Goal: Information Seeking & Learning: Learn about a topic

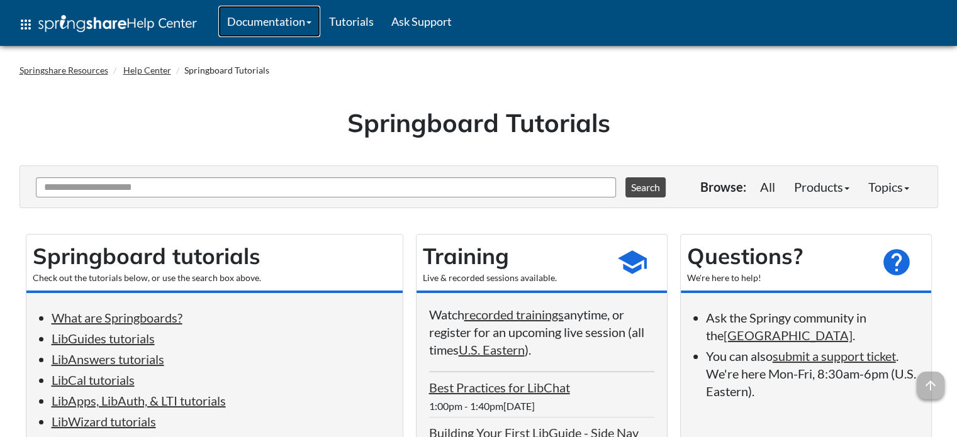
click at [272, 23] on link "Documentation" at bounding box center [269, 21] width 102 height 31
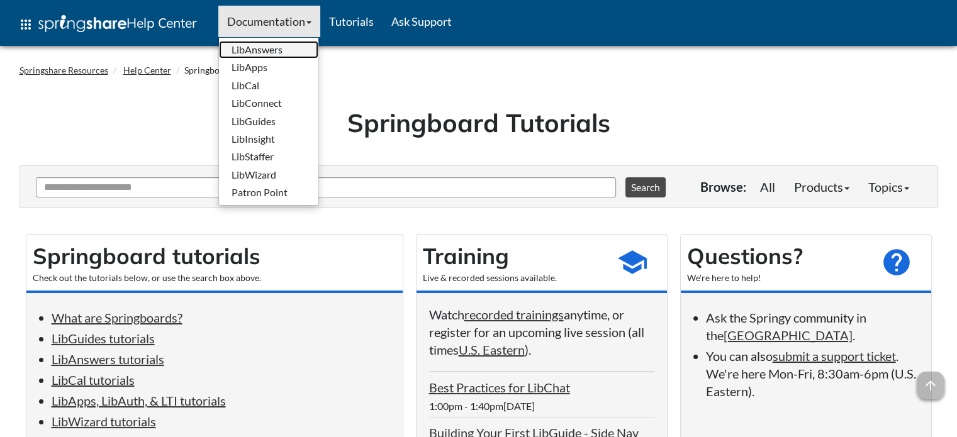
click at [263, 48] on link "LibAnswers" at bounding box center [268, 50] width 99 height 18
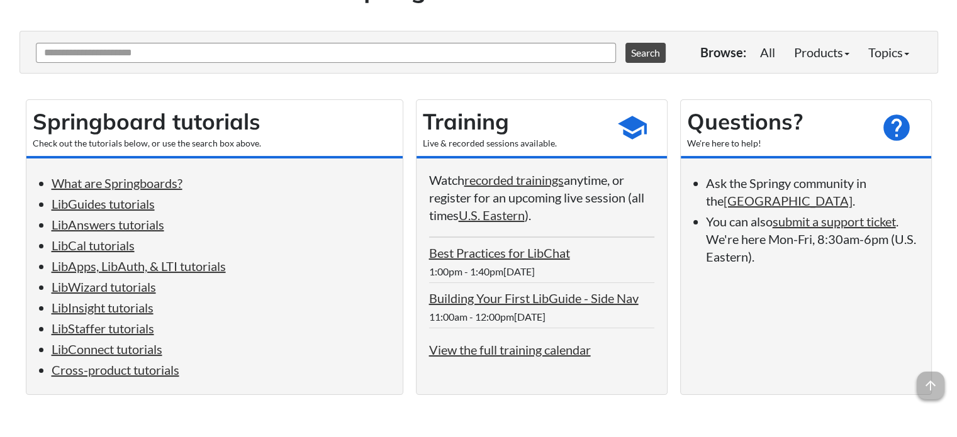
scroll to position [143, 0]
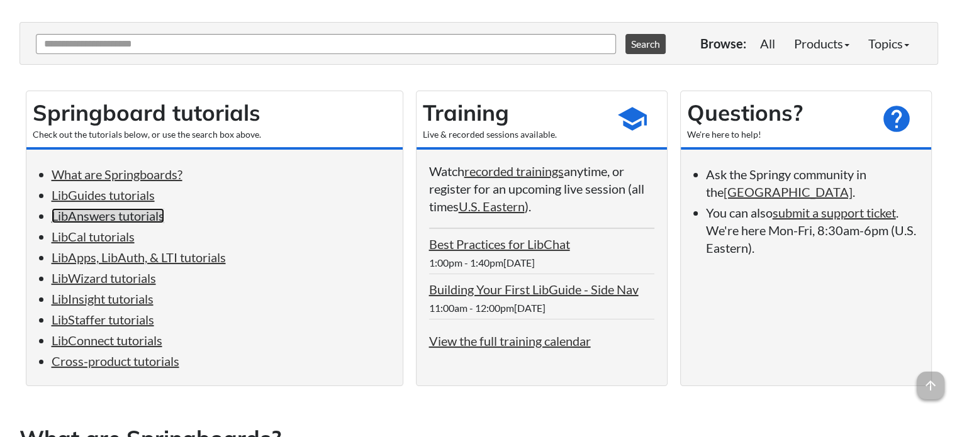
click at [118, 219] on link "LibAnswers tutorials" at bounding box center [108, 215] width 113 height 15
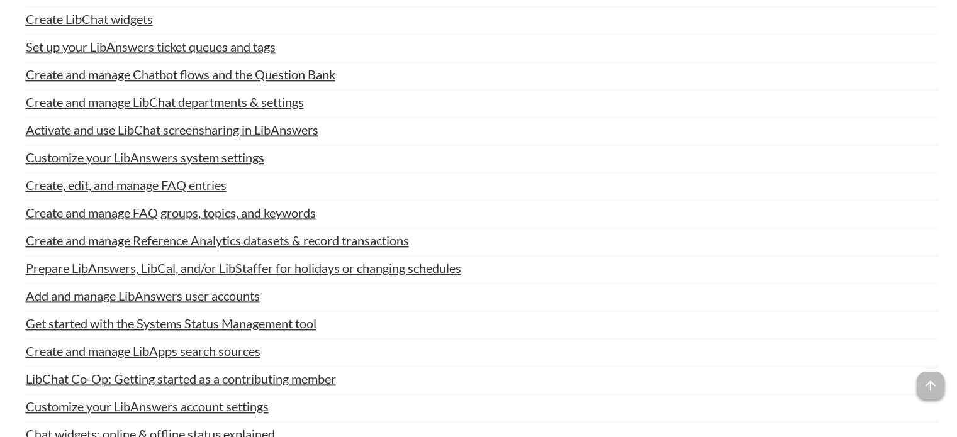
scroll to position [1627, 0]
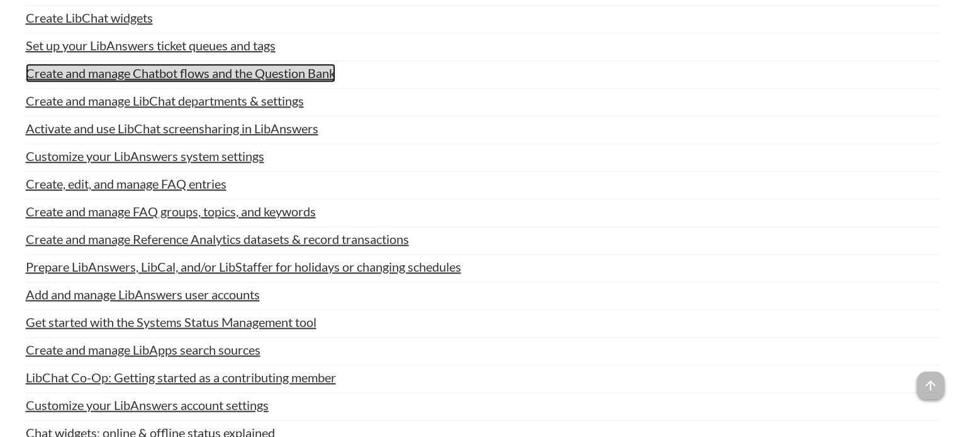
click at [291, 70] on link "Create and manage Chatbot flows and the Question Bank" at bounding box center [181, 73] width 310 height 19
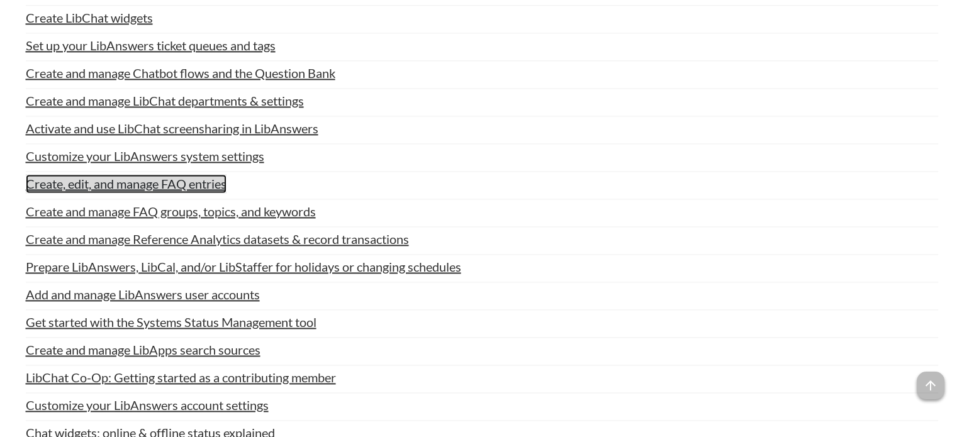
click at [196, 183] on link "Create, edit, and manage FAQ entries" at bounding box center [126, 183] width 201 height 19
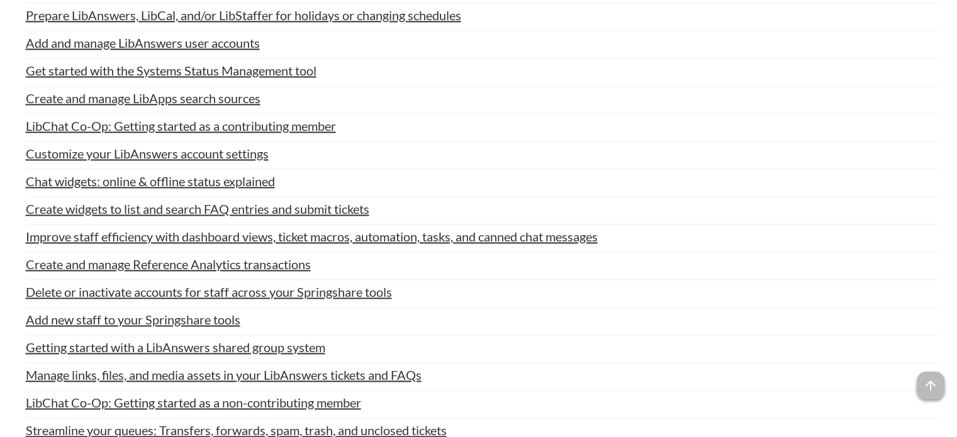
scroll to position [1904, 0]
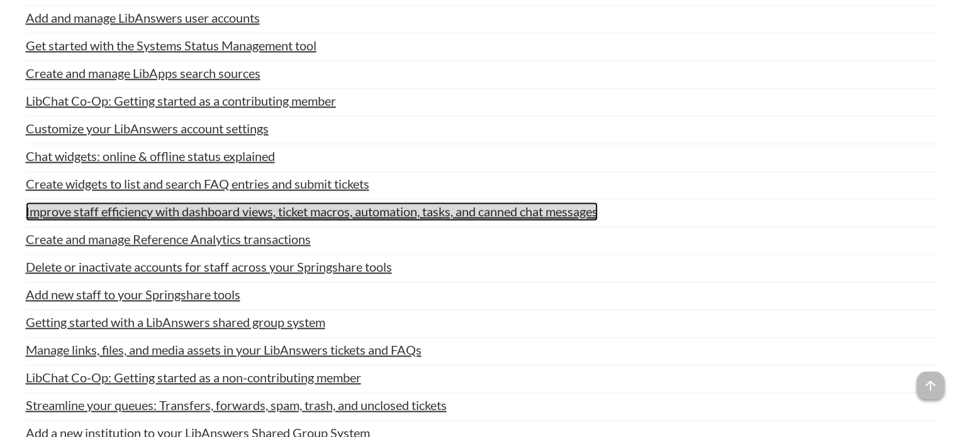
click at [545, 206] on link "Improve staff efficiency with dashboard views, ticket macros, automation, tasks…" at bounding box center [312, 211] width 572 height 19
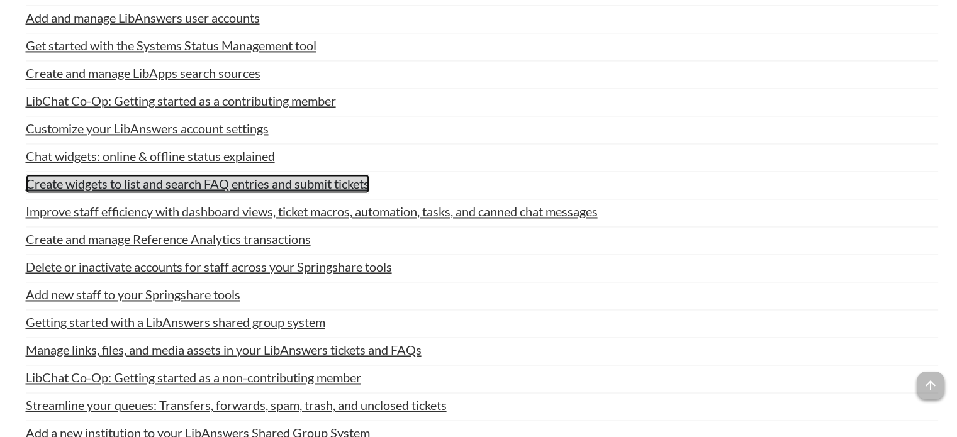
click at [295, 185] on link "Create widgets to list and search FAQ entries and submit tickets" at bounding box center [198, 183] width 344 height 19
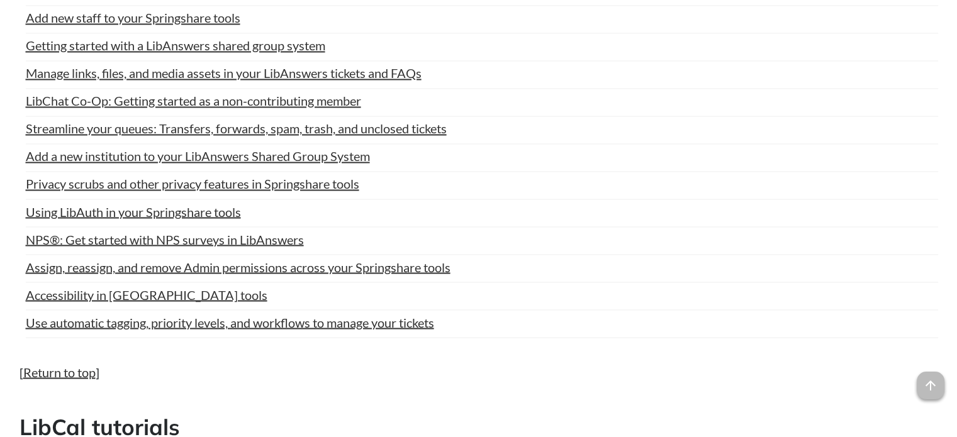
scroll to position [2206, 0]
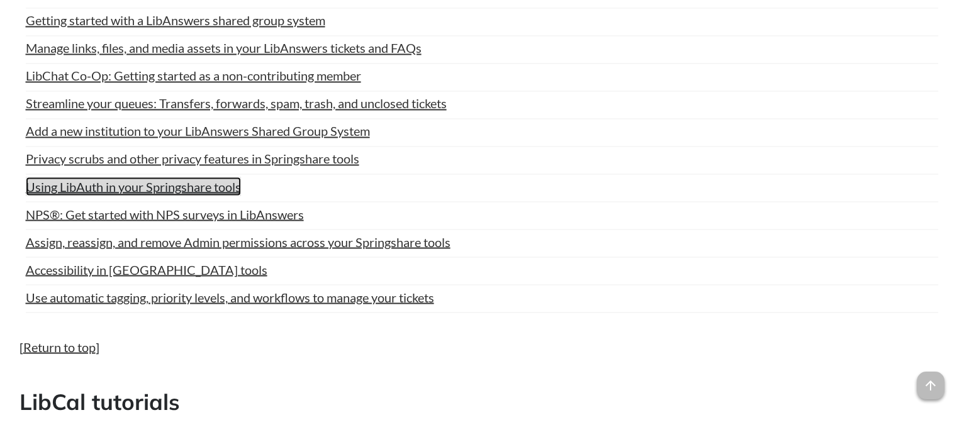
click at [223, 189] on link "Using LibAuth in your Springshare tools" at bounding box center [133, 186] width 215 height 19
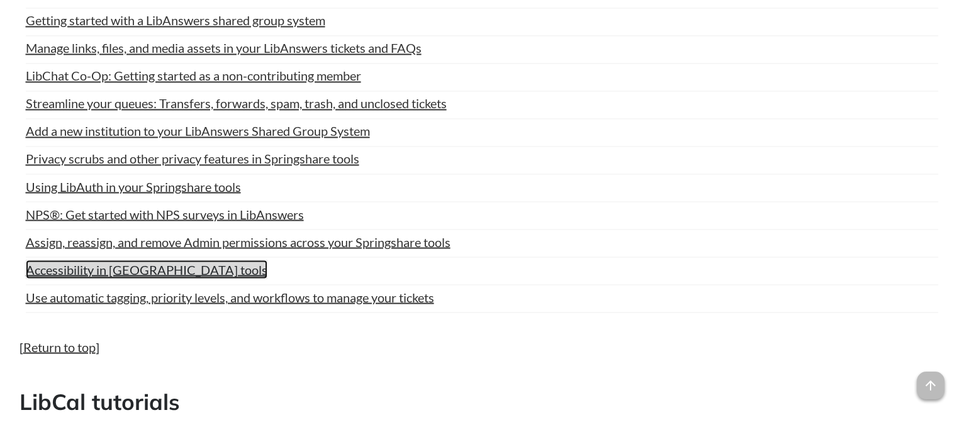
click at [181, 264] on link "Accessibility in [GEOGRAPHIC_DATA] tools" at bounding box center [147, 269] width 242 height 19
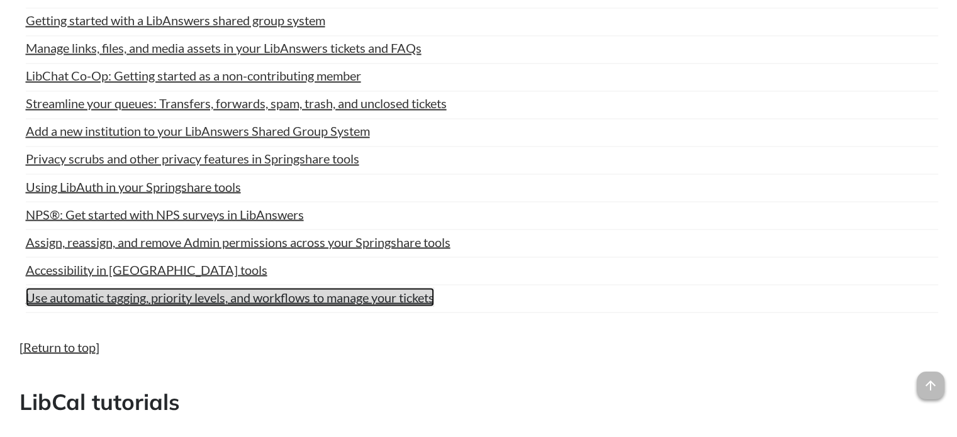
click at [204, 296] on link "Use automatic tagging, priority levels, and workflows to manage your tickets" at bounding box center [230, 297] width 408 height 19
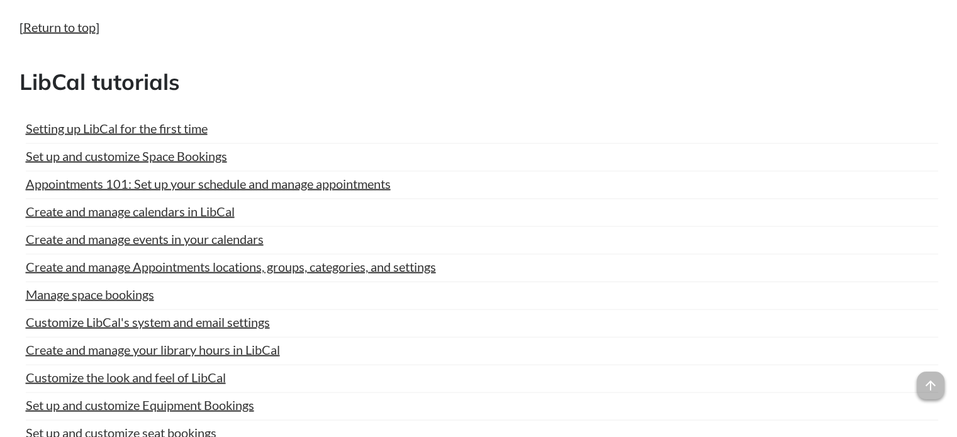
scroll to position [2533, 0]
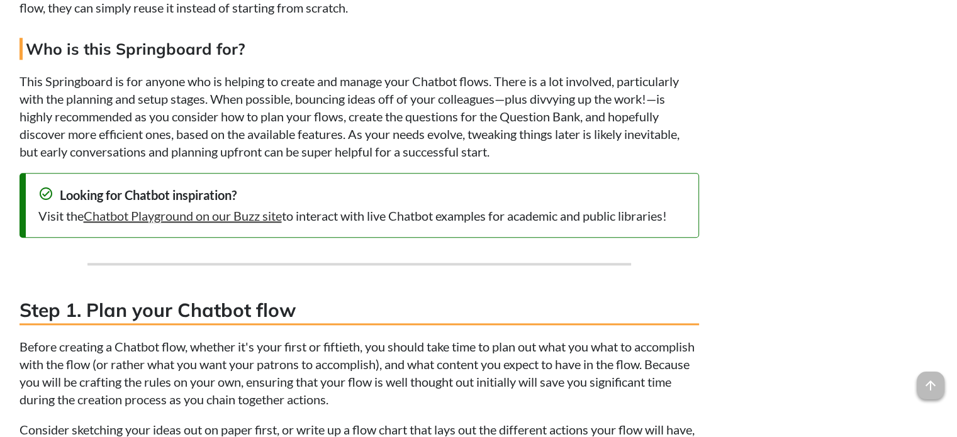
scroll to position [1326, 0]
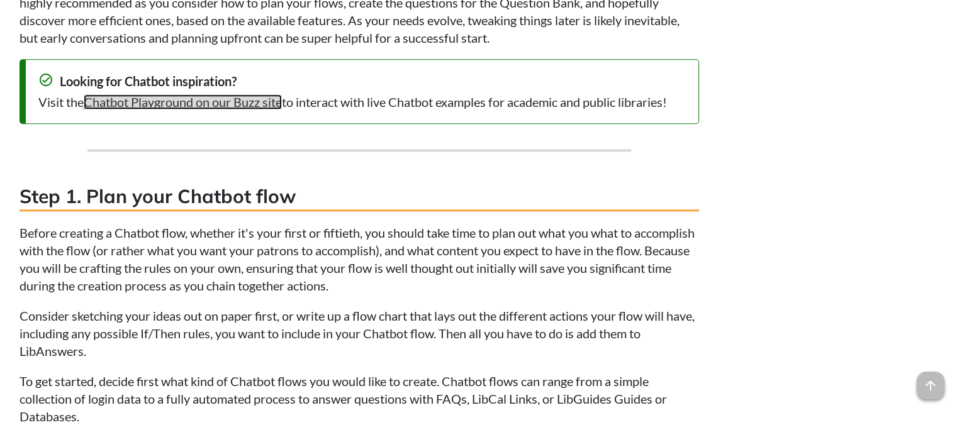
click at [261, 99] on link "Chatbot Playground on our Buzz site" at bounding box center [183, 101] width 198 height 15
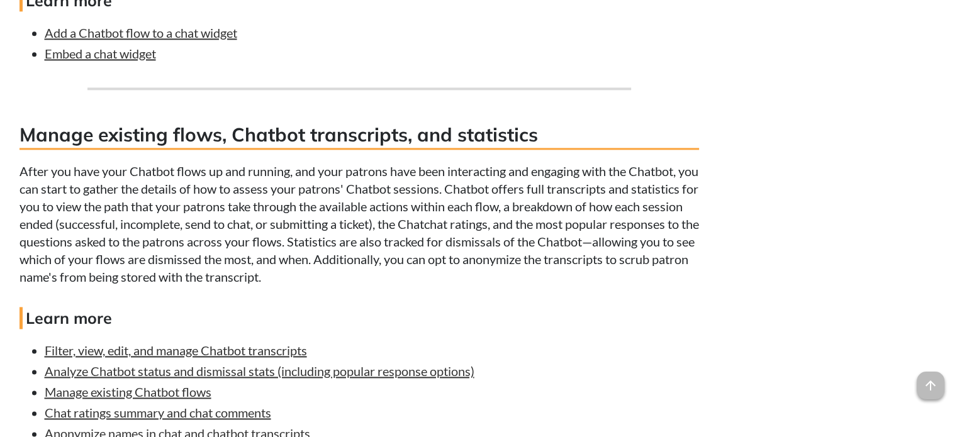
scroll to position [6764, 0]
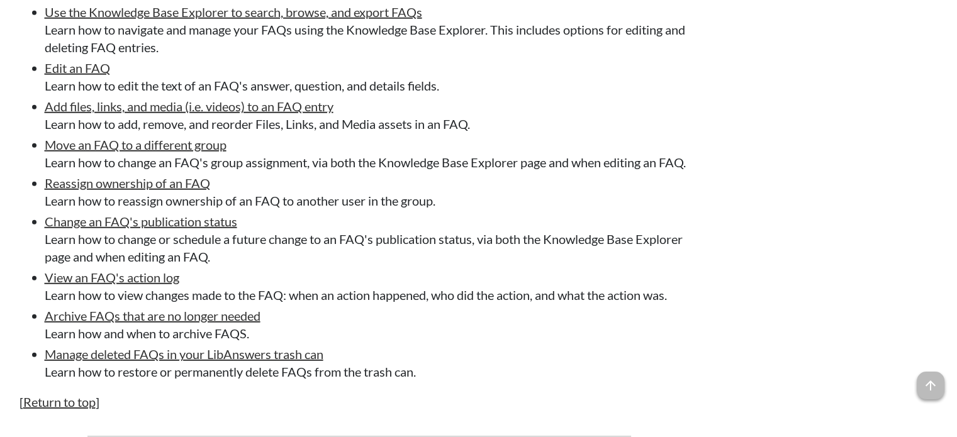
scroll to position [3540, 0]
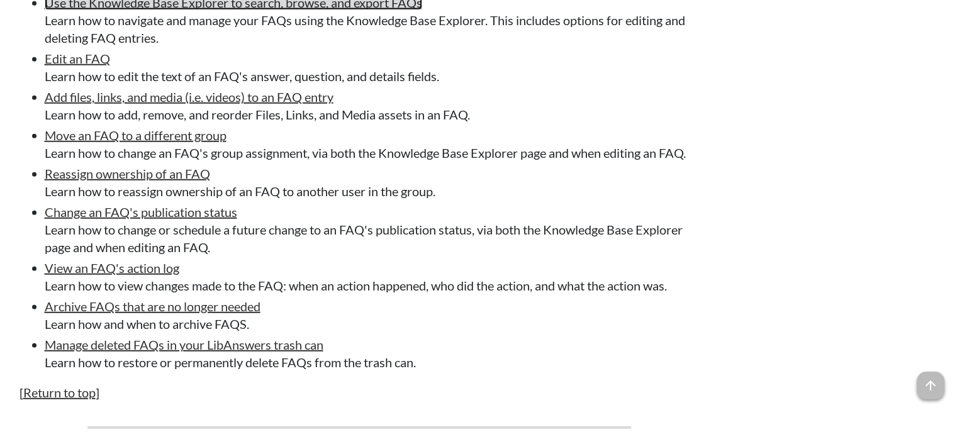
click at [307, 10] on link "Use the Knowledge Base Explorer to search, browse, and export FAQs" at bounding box center [234, 2] width 378 height 15
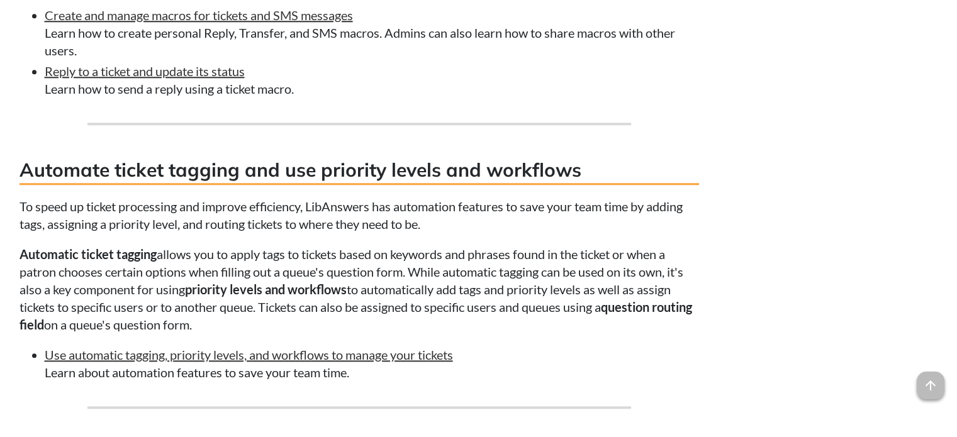
scroll to position [1258, 0]
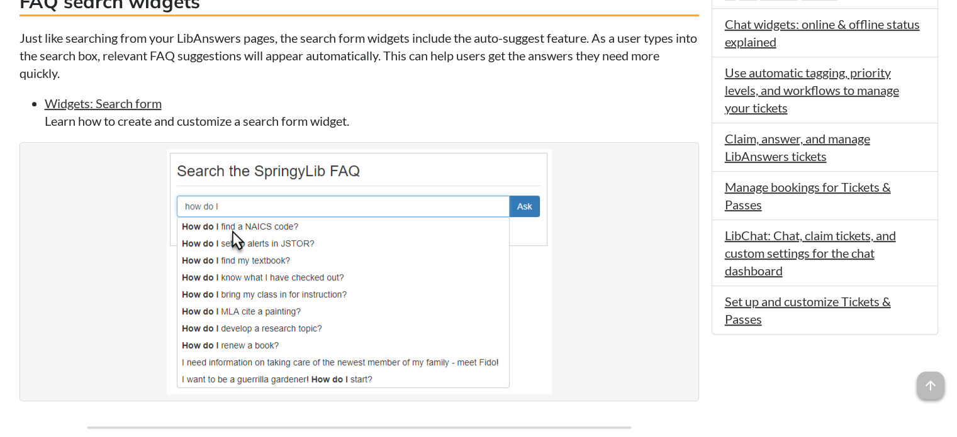
scroll to position [798, 0]
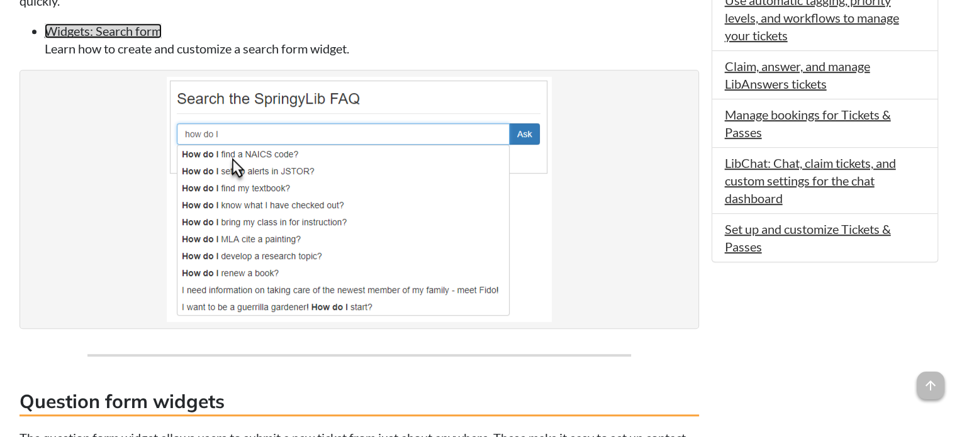
click at [80, 38] on link "Widgets: Search form" at bounding box center [103, 30] width 117 height 15
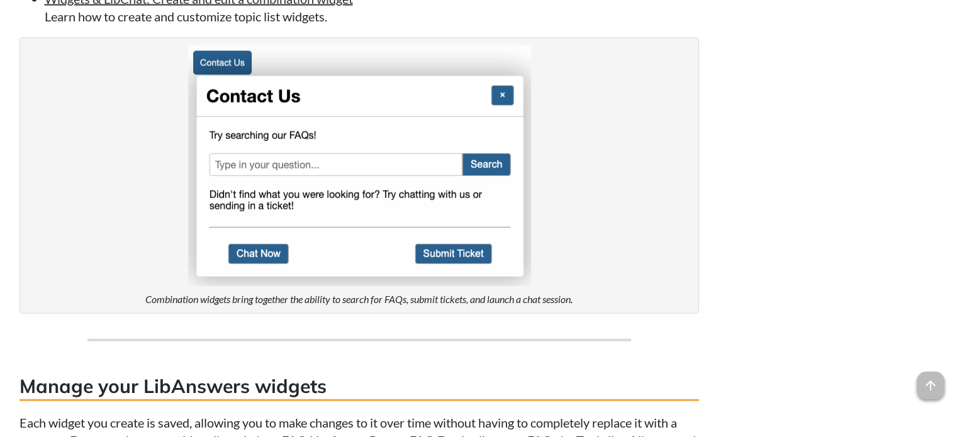
scroll to position [2907, 0]
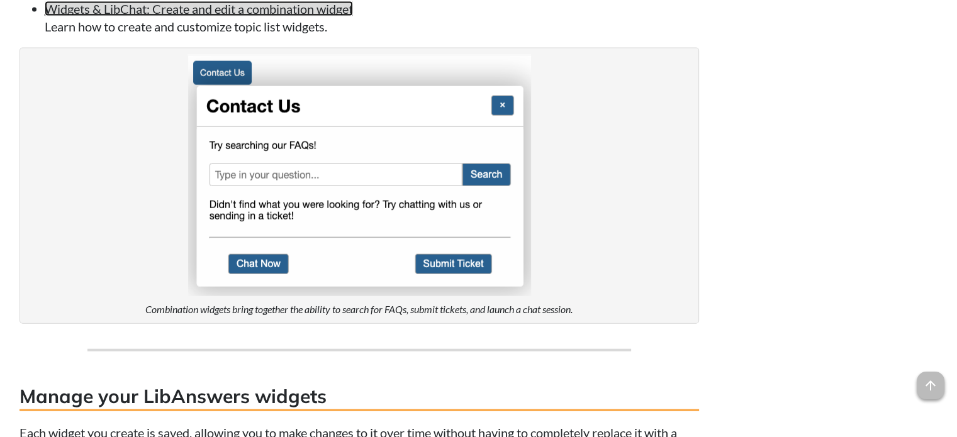
click at [241, 16] on link "Widgets & LibChat: Create and edit a combination widget" at bounding box center [199, 8] width 308 height 15
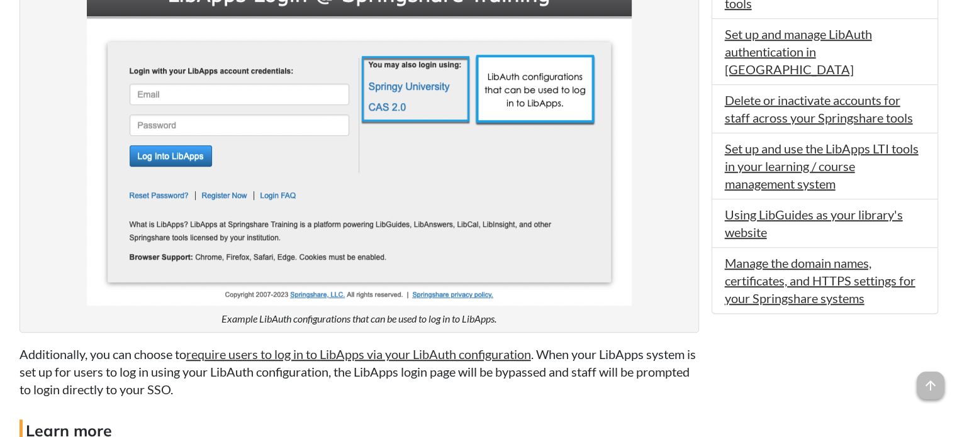
scroll to position [1007, 0]
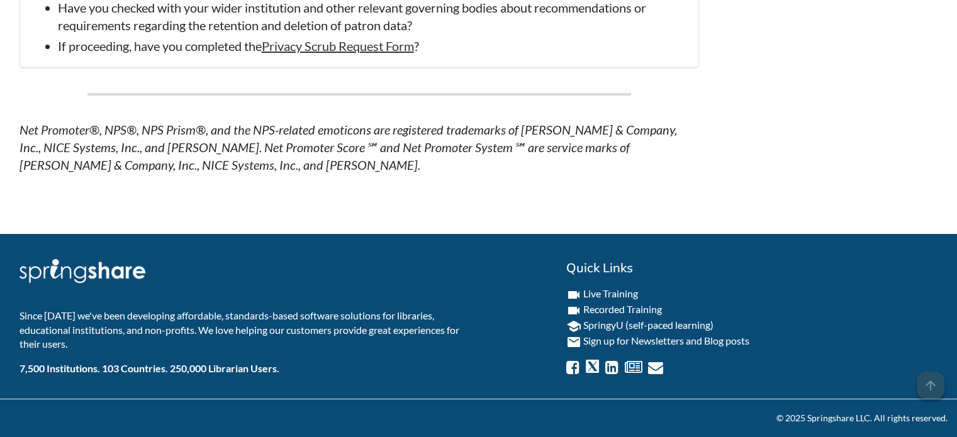
scroll to position [9793, 0]
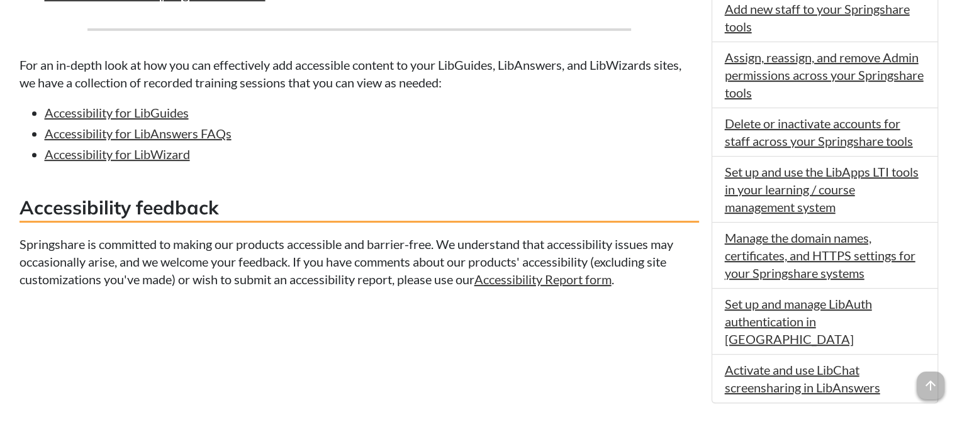
scroll to position [579, 0]
